Goal: Information Seeking & Learning: Learn about a topic

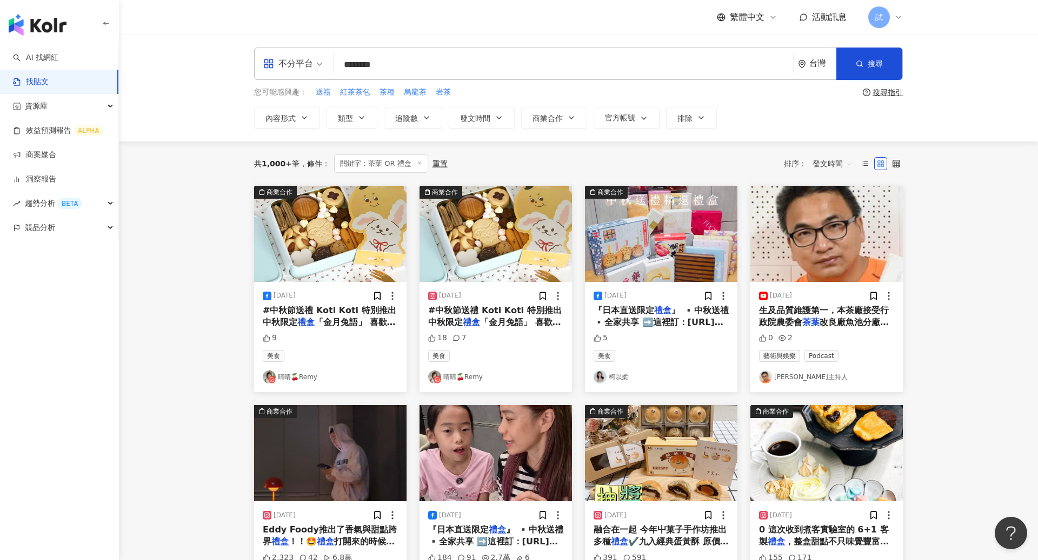
drag, startPoint x: 417, startPoint y: 69, endPoint x: 249, endPoint y: 52, distance: 169.0
click at [249, 52] on div "不分平台 茶葉 OR 禮盒 ******** 台灣 搜尋 searchOperator 插入語法 完全符合 "" 聯集 OR 交集 AND 排除 - 群組 {…" at bounding box center [578, 88] width 692 height 81
type input "*"
click at [58, 53] on link "AI 找網紅" at bounding box center [35, 57] width 45 height 11
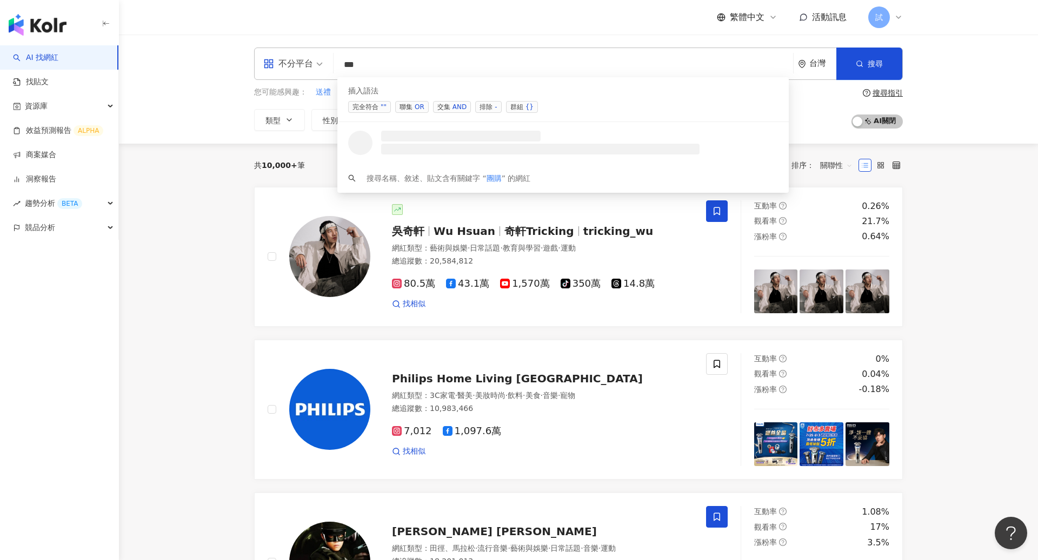
click at [411, 110] on span "聯集 OR" at bounding box center [412, 107] width 34 height 12
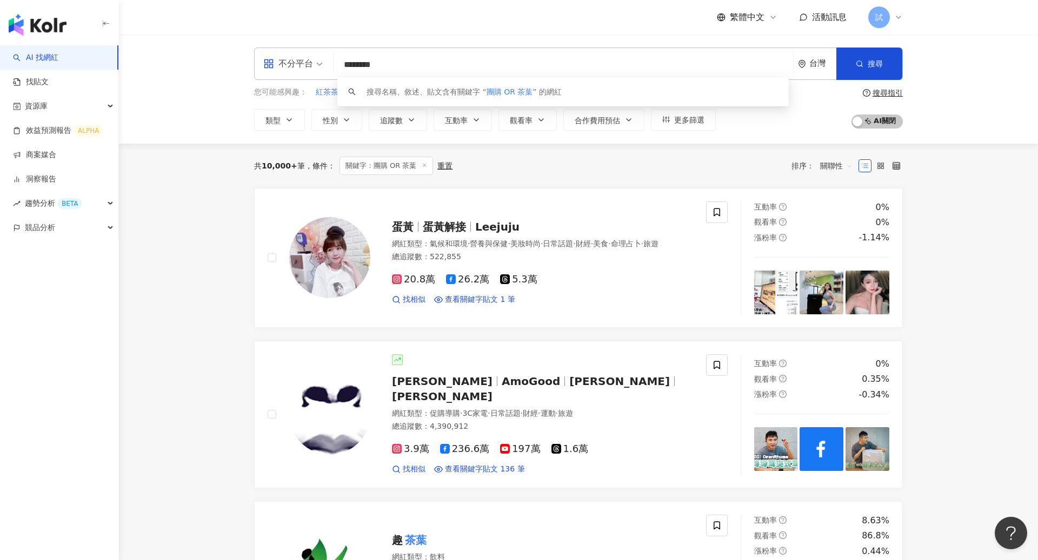
click at [835, 162] on span "關聯性" at bounding box center [836, 165] width 32 height 17
type input "********"
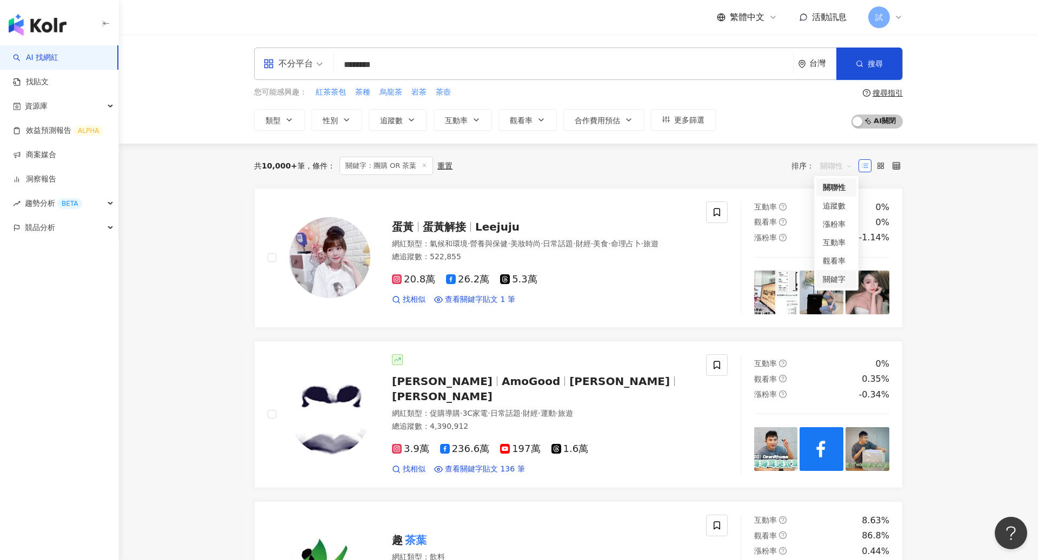
click at [837, 273] on div "關鍵字" at bounding box center [836, 279] width 40 height 18
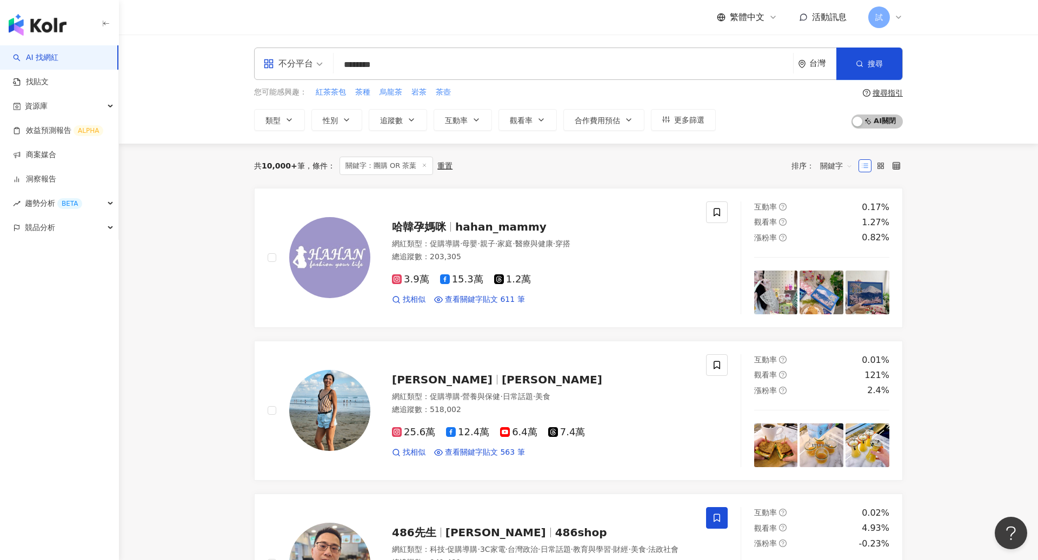
click at [49, 88] on link "找貼文" at bounding box center [31, 82] width 36 height 11
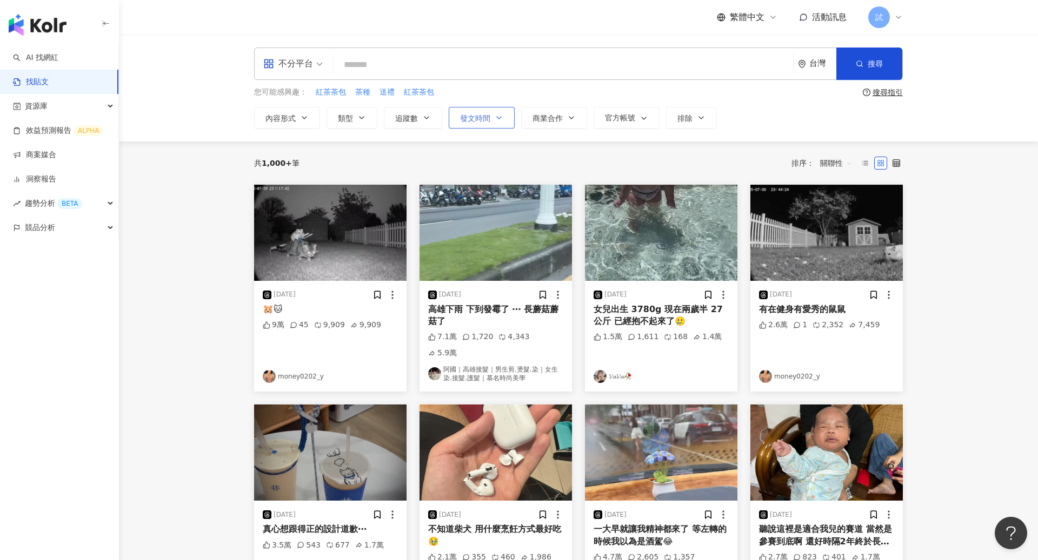
click at [495, 108] on button "發文時間" at bounding box center [482, 118] width 66 height 22
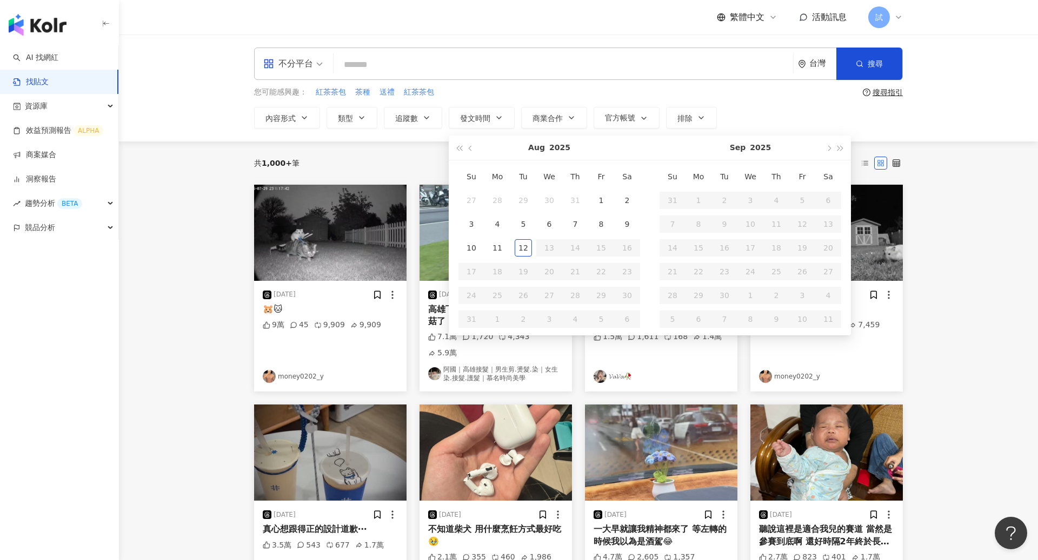
type input "**********"
click at [706, 82] on div "不分平台 台灣 搜尋 您可能感興趣： 紅茶茶包 茶種 送禮 紅茶茶包 搜尋指引 內容形式 類型 追蹤數 發文時間 [DATE] Su Mo Tu We Th …" at bounding box center [578, 88] width 692 height 81
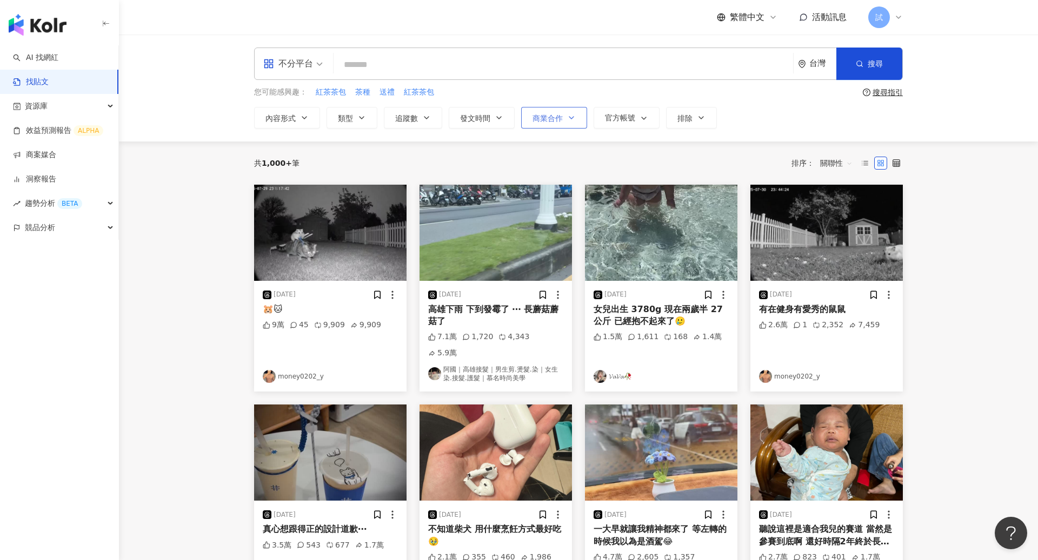
click at [560, 114] on span "商業合作" at bounding box center [547, 118] width 30 height 9
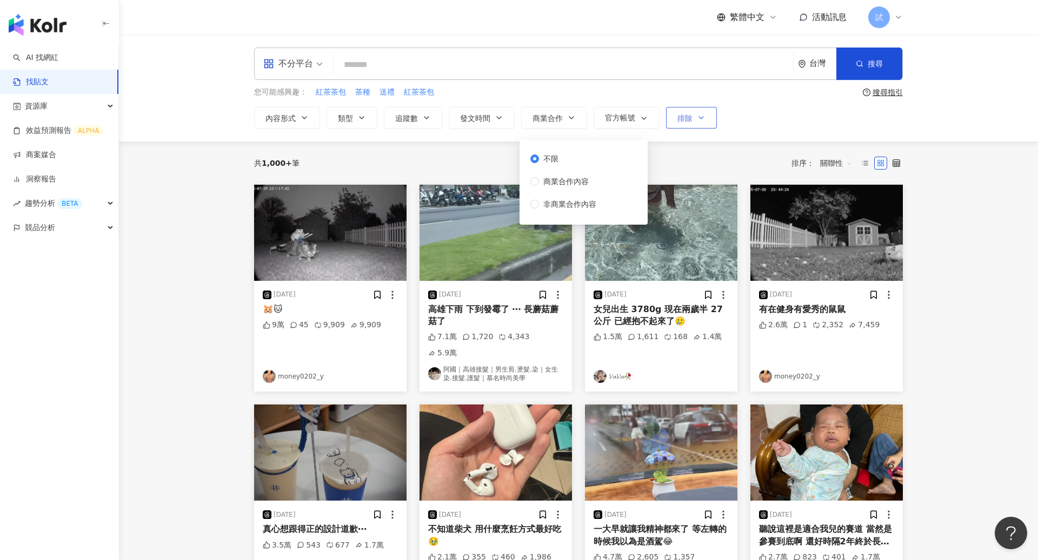
click at [697, 119] on icon "button" at bounding box center [701, 117] width 9 height 9
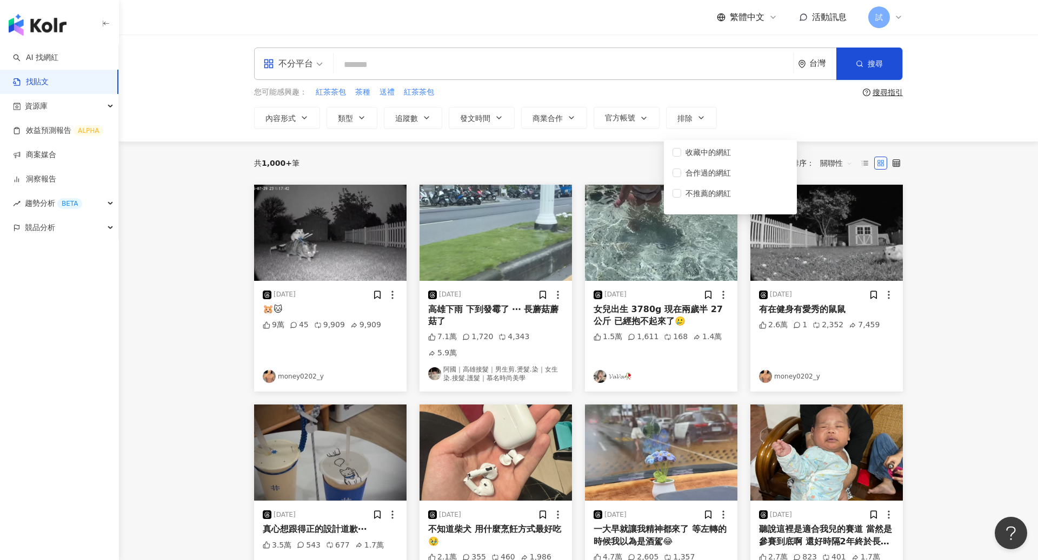
click at [797, 91] on div "您可能感興趣： 紅茶茶包 茶種 送禮 紅茶茶包" at bounding box center [556, 92] width 604 height 12
click at [837, 163] on span "關聯性" at bounding box center [836, 163] width 32 height 17
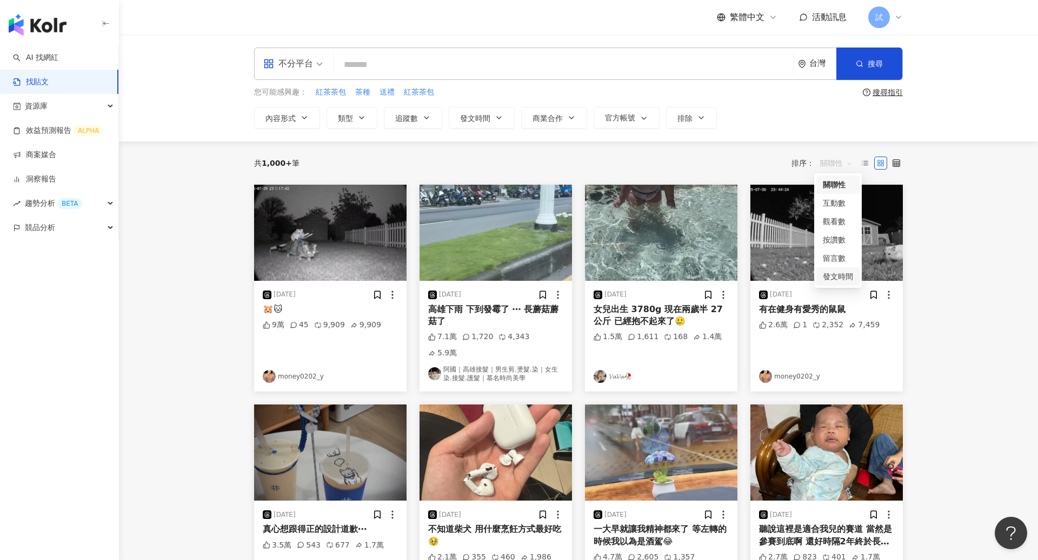
click at [838, 275] on div "發文時間" at bounding box center [837, 277] width 30 height 12
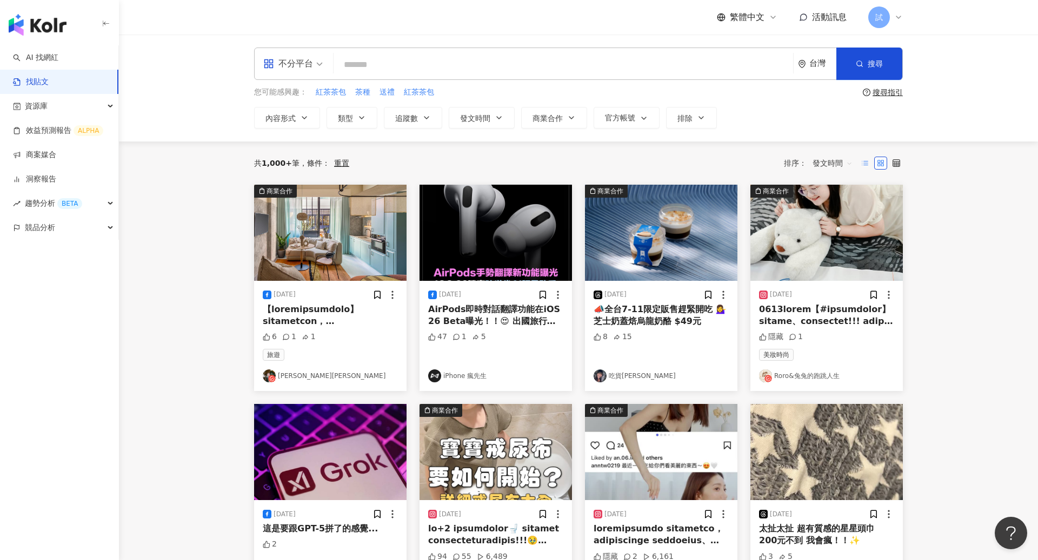
click at [869, 161] on label at bounding box center [864, 163] width 13 height 13
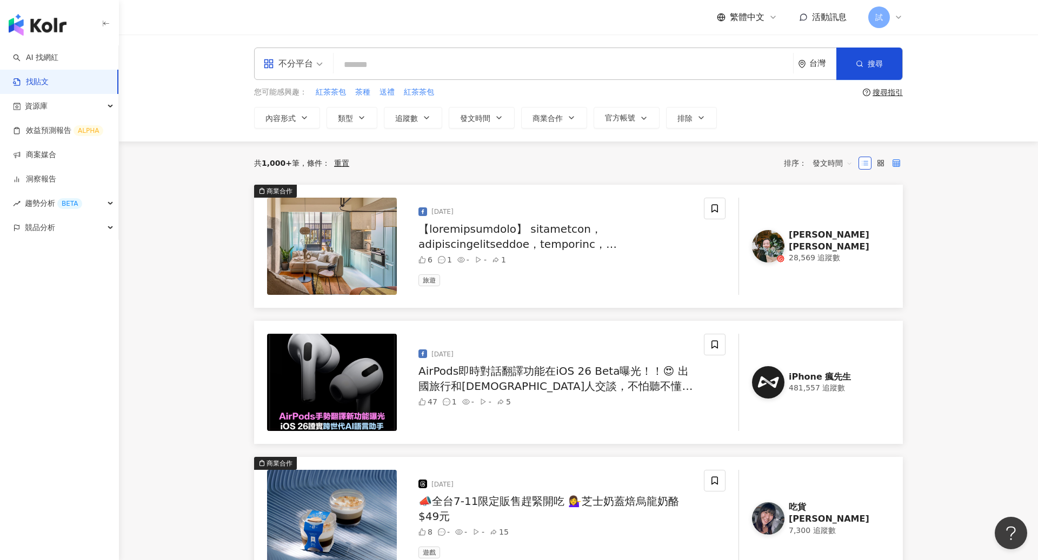
click at [902, 160] on label at bounding box center [896, 163] width 13 height 13
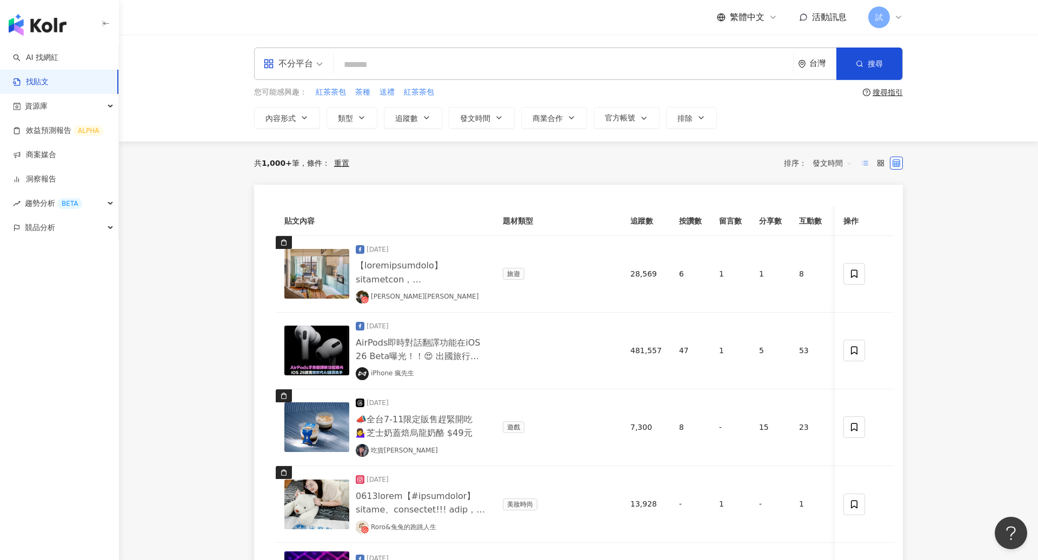
click at [867, 166] on label at bounding box center [864, 163] width 13 height 13
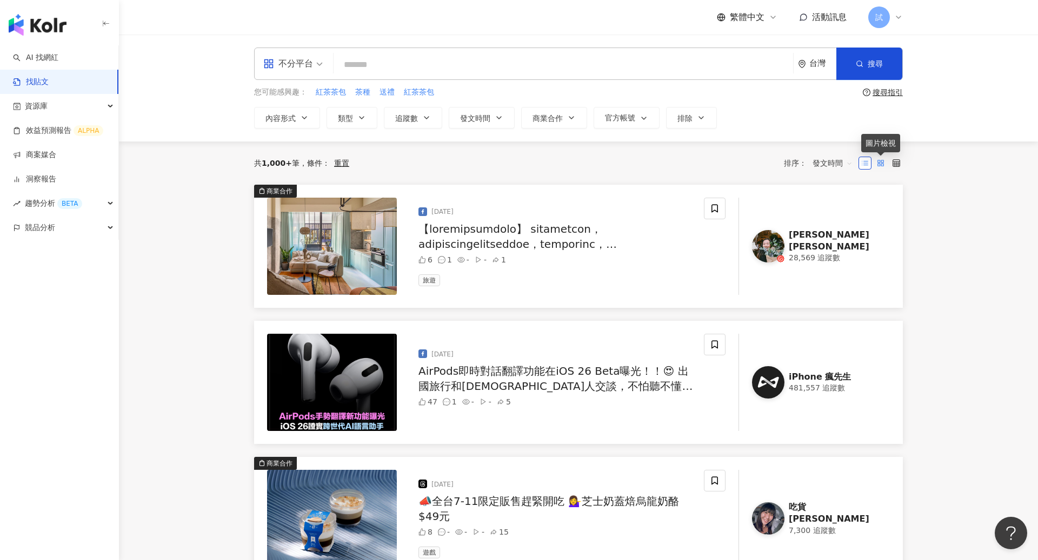
click at [881, 165] on rect at bounding box center [882, 165] width 2 height 2
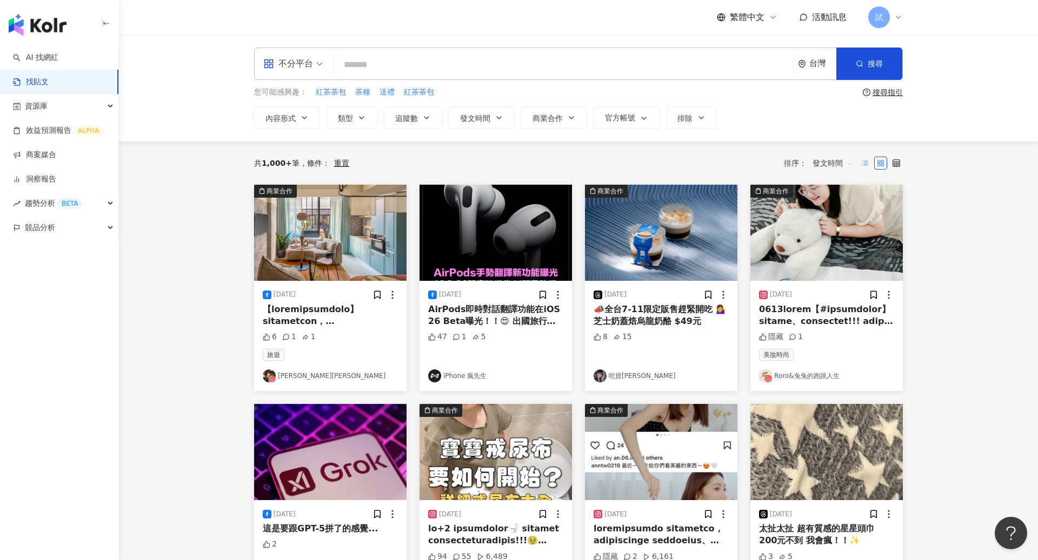
click at [860, 165] on label at bounding box center [864, 163] width 13 height 13
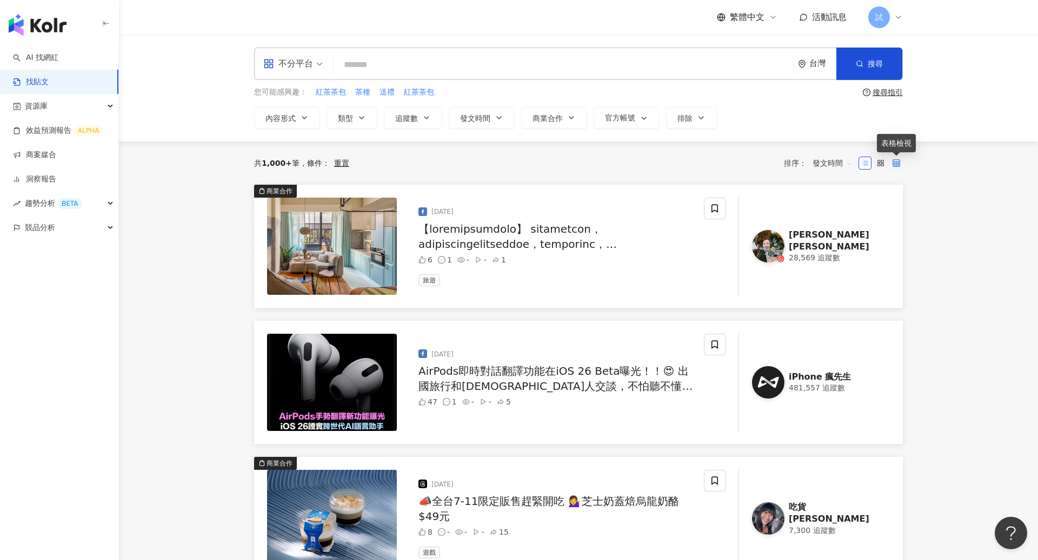
click at [895, 161] on icon at bounding box center [896, 163] width 8 height 8
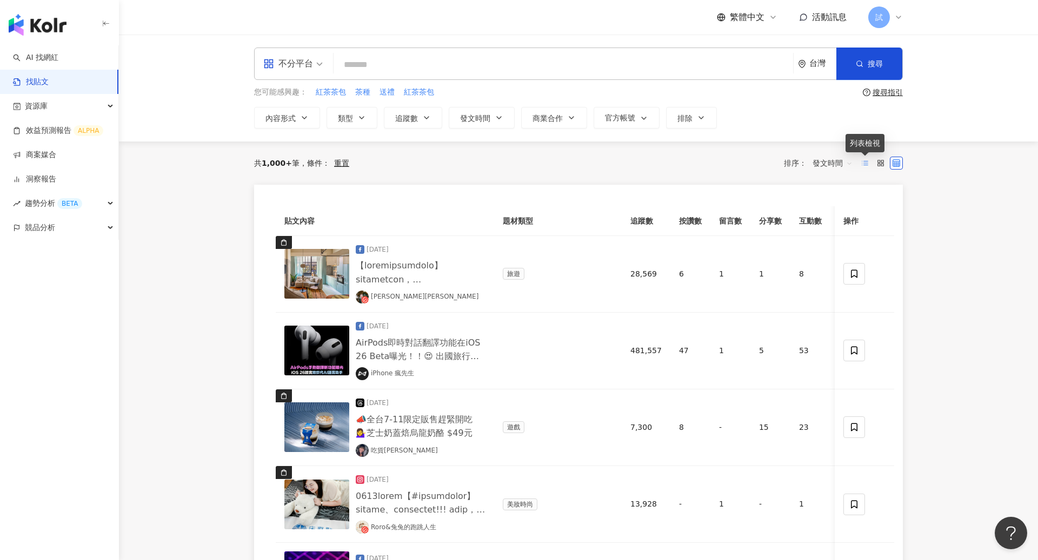
click at [864, 161] on line at bounding box center [866, 161] width 4 height 0
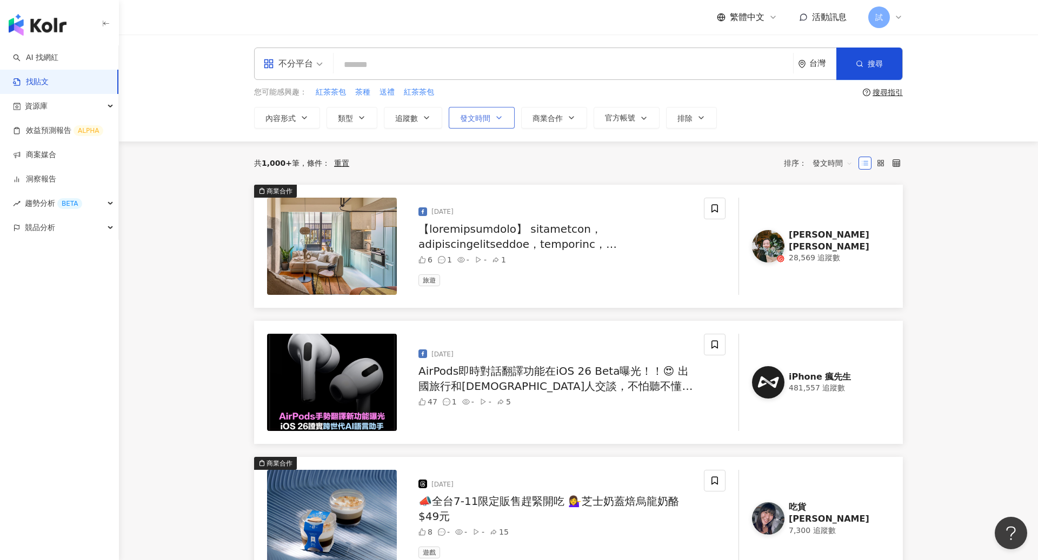
click at [484, 118] on span "發文時間" at bounding box center [475, 118] width 30 height 9
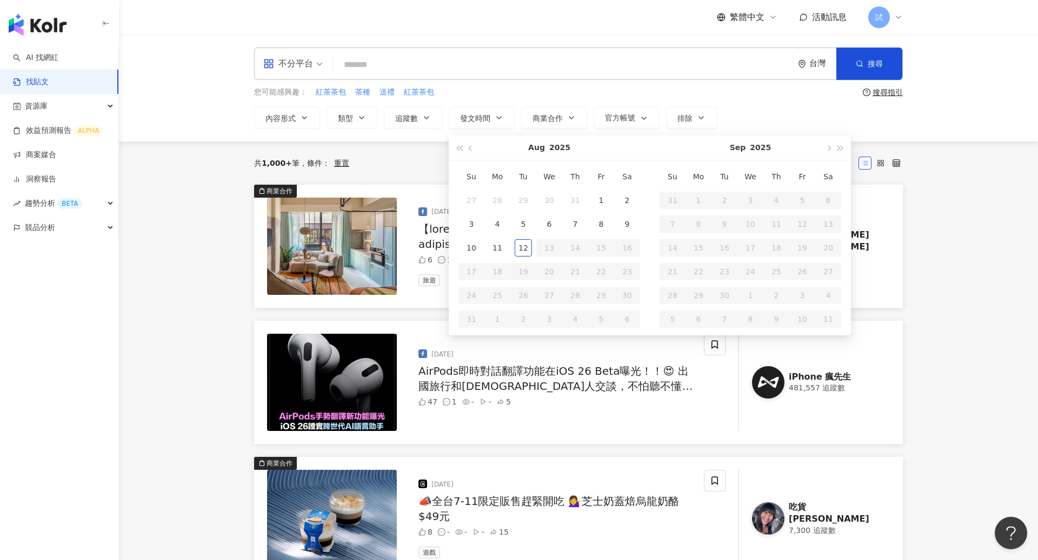
click at [777, 95] on div "您可能感興趣： 紅茶茶包 茶種 送禮 紅茶茶包" at bounding box center [556, 92] width 604 height 12
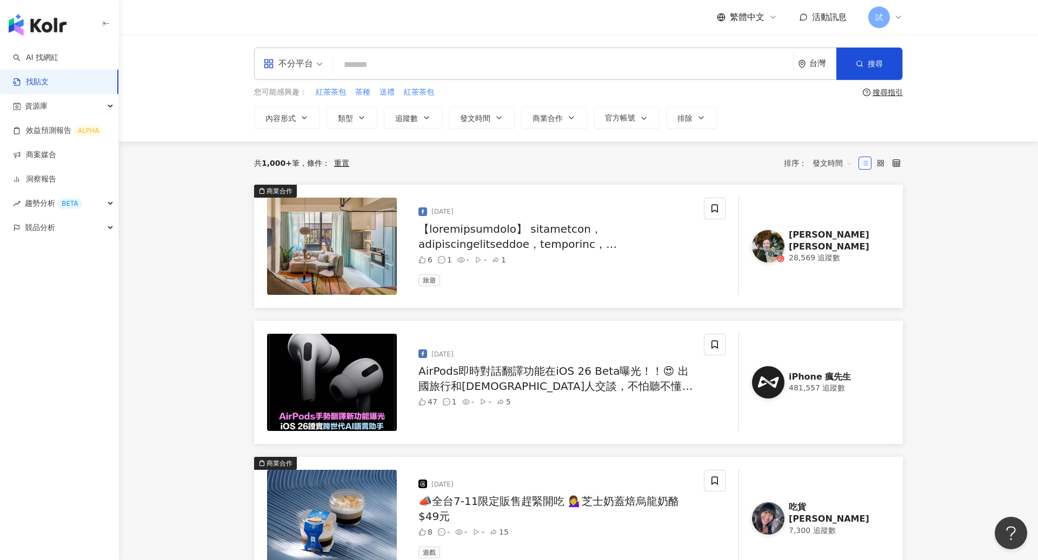
click at [885, 170] on div at bounding box center [880, 163] width 44 height 17
click at [881, 167] on label at bounding box center [880, 163] width 13 height 13
